Goal: Information Seeking & Learning: Learn about a topic

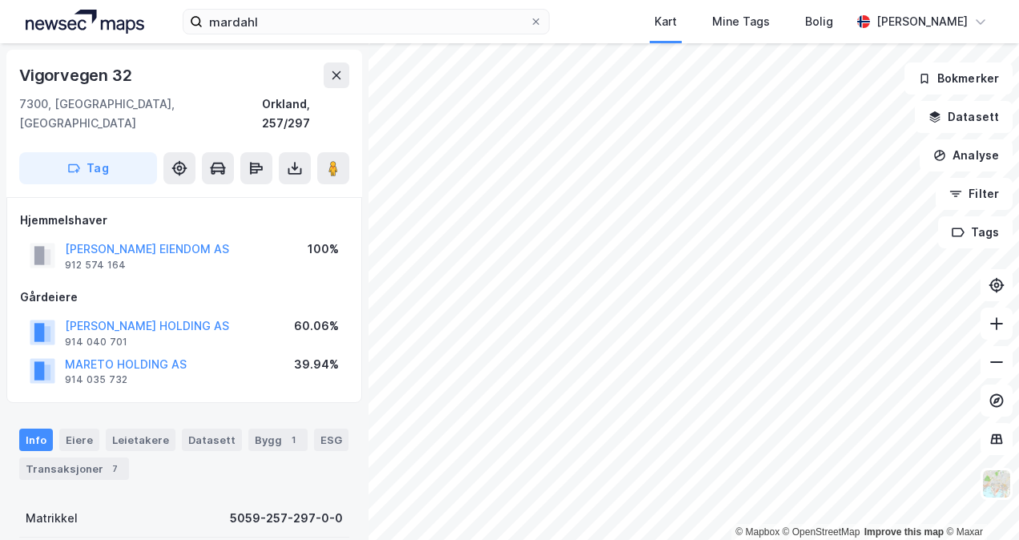
scroll to position [1, 0]
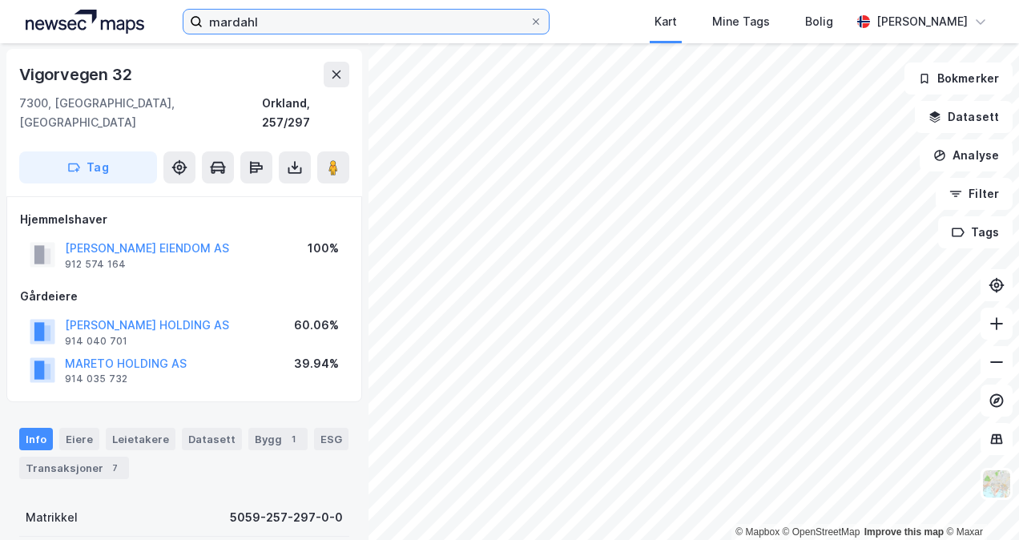
click at [232, 26] on input "mardahl" at bounding box center [366, 22] width 326 height 24
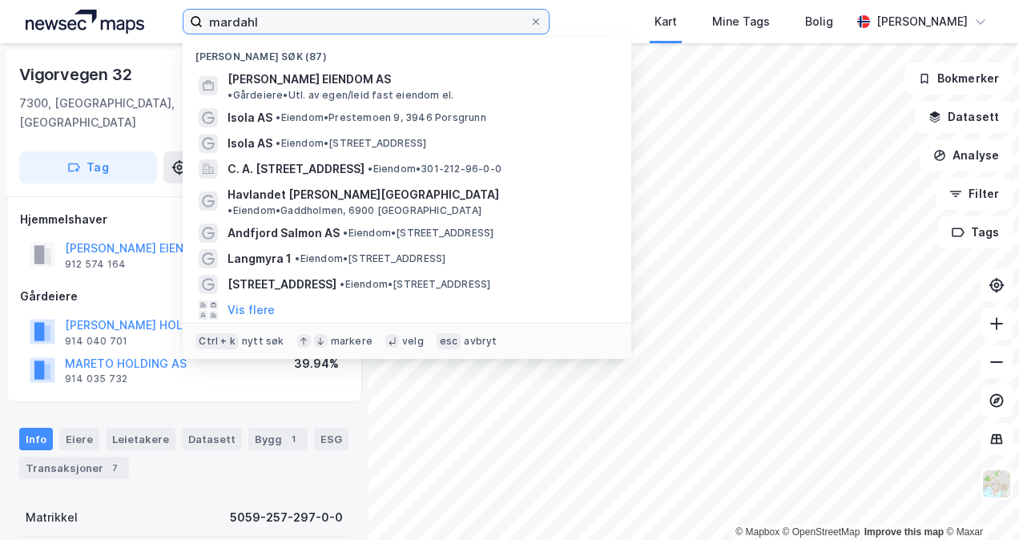
click at [232, 26] on input "mardahl" at bounding box center [366, 22] width 326 height 24
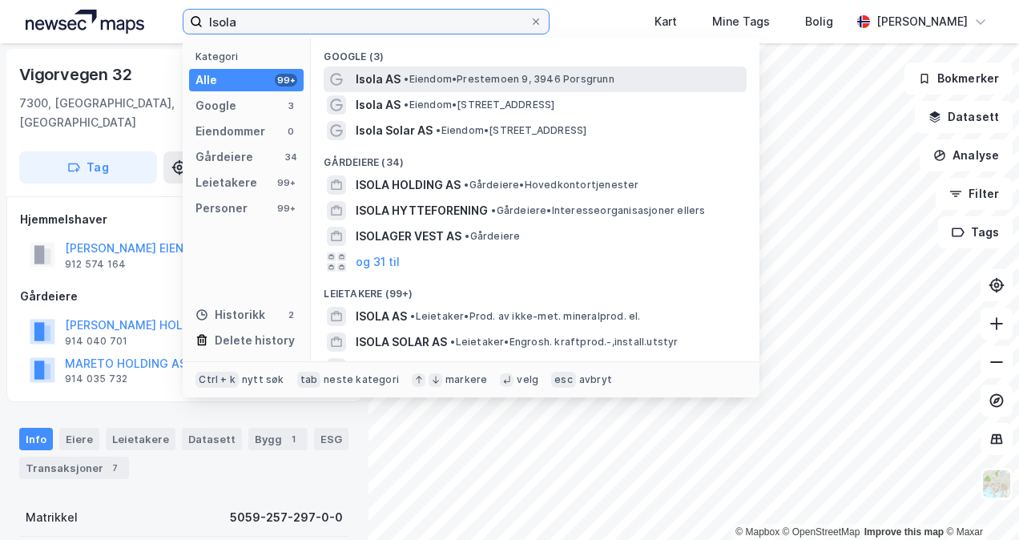
type input "Isola"
click at [408, 82] on span "•" at bounding box center [406, 79] width 5 height 12
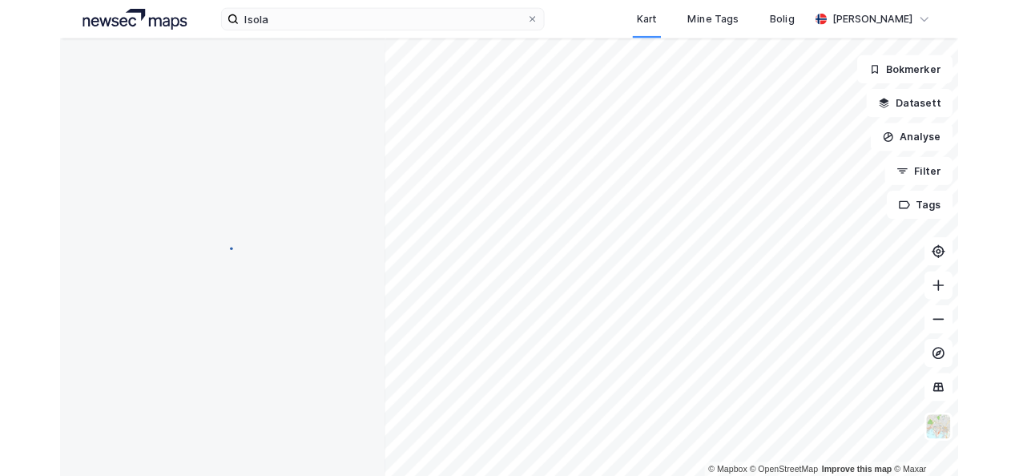
scroll to position [1, 0]
